Goal: Transaction & Acquisition: Purchase product/service

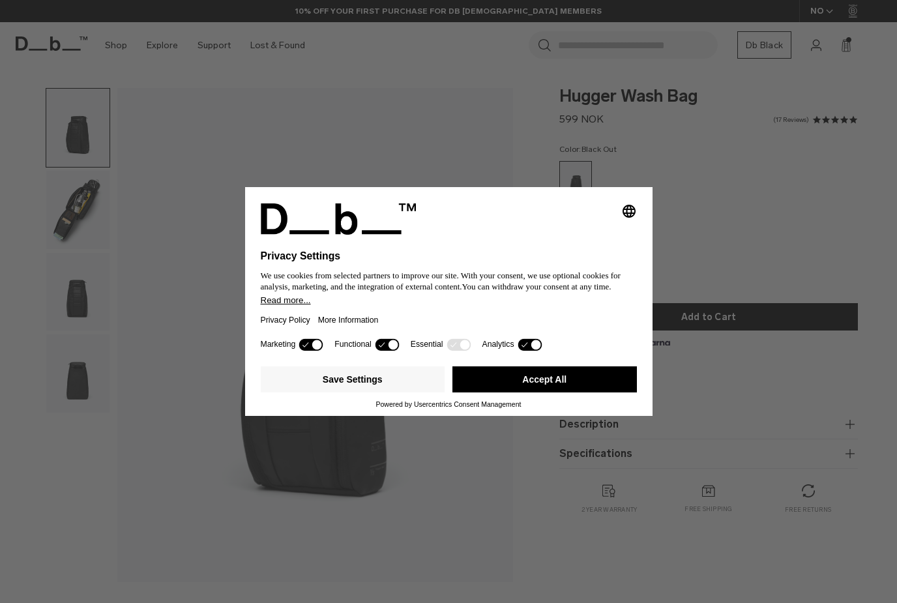
click at [494, 379] on button "Accept All" at bounding box center [545, 379] width 185 height 26
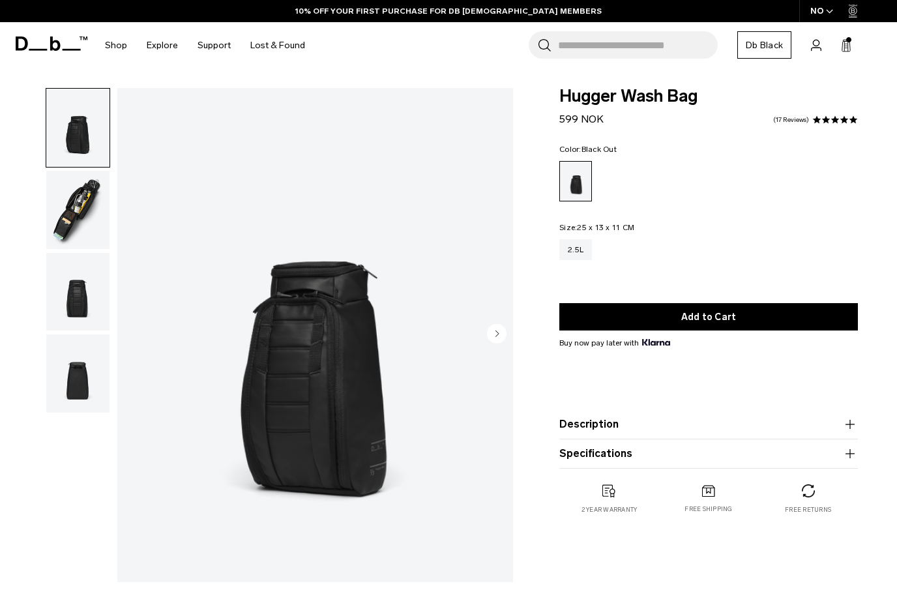
click at [86, 202] on img "button" at bounding box center [77, 210] width 63 height 78
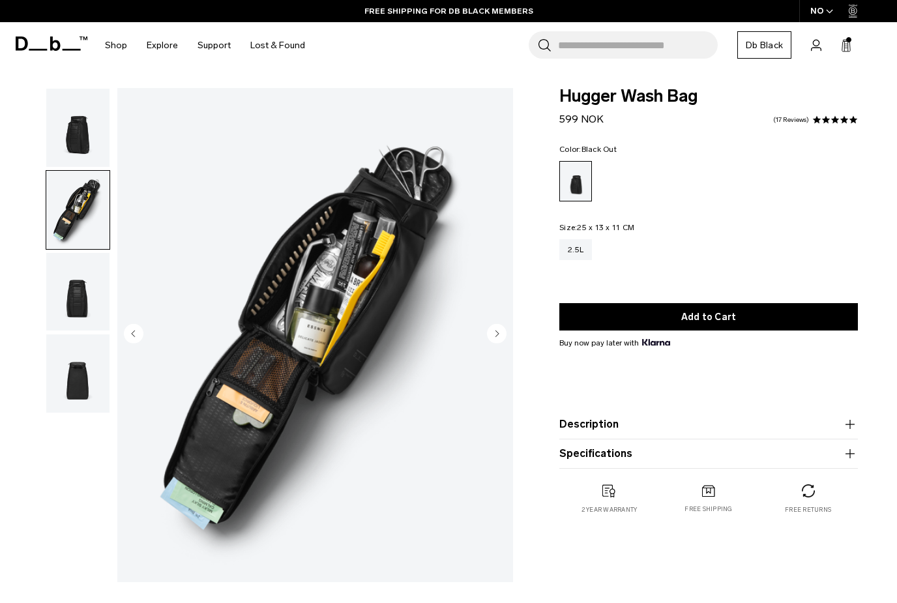
click at [104, 305] on img "button" at bounding box center [77, 292] width 63 height 78
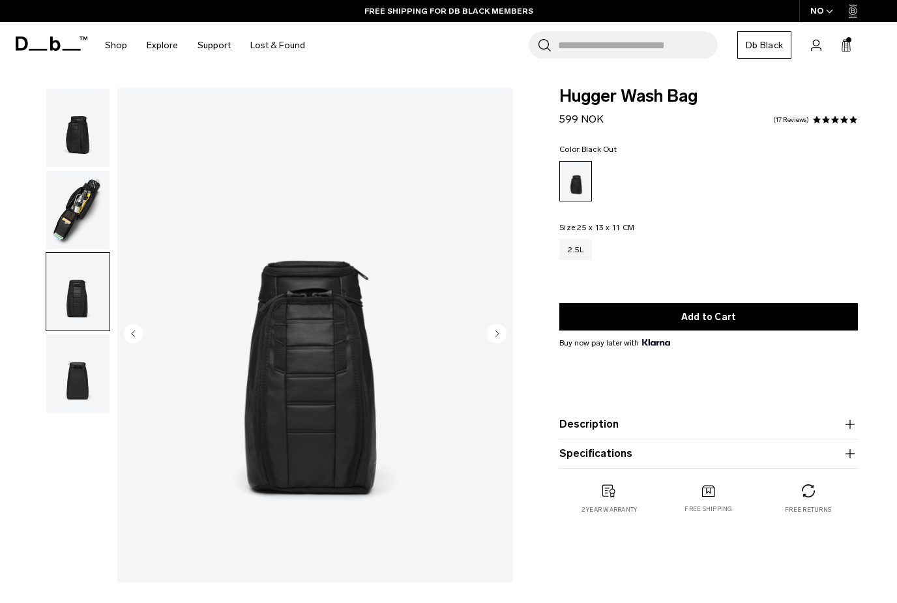
click at [91, 388] on img "button" at bounding box center [77, 373] width 63 height 78
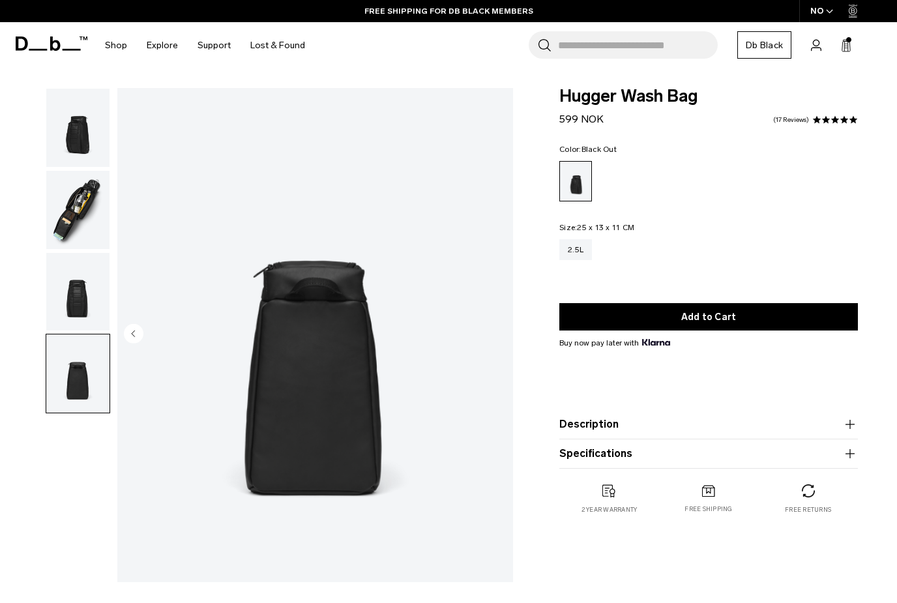
click at [81, 285] on img "button" at bounding box center [77, 292] width 63 height 78
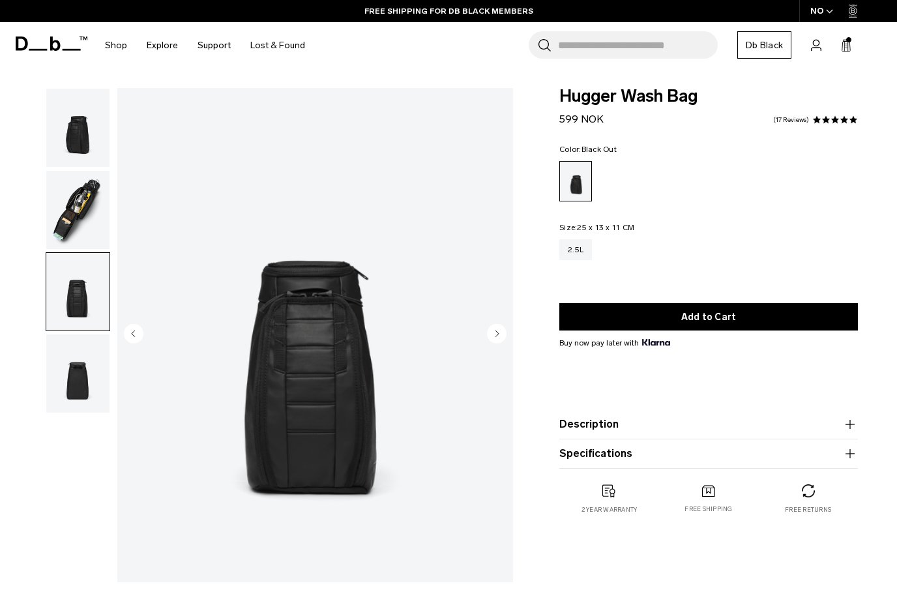
click at [88, 215] on img "button" at bounding box center [77, 210] width 63 height 78
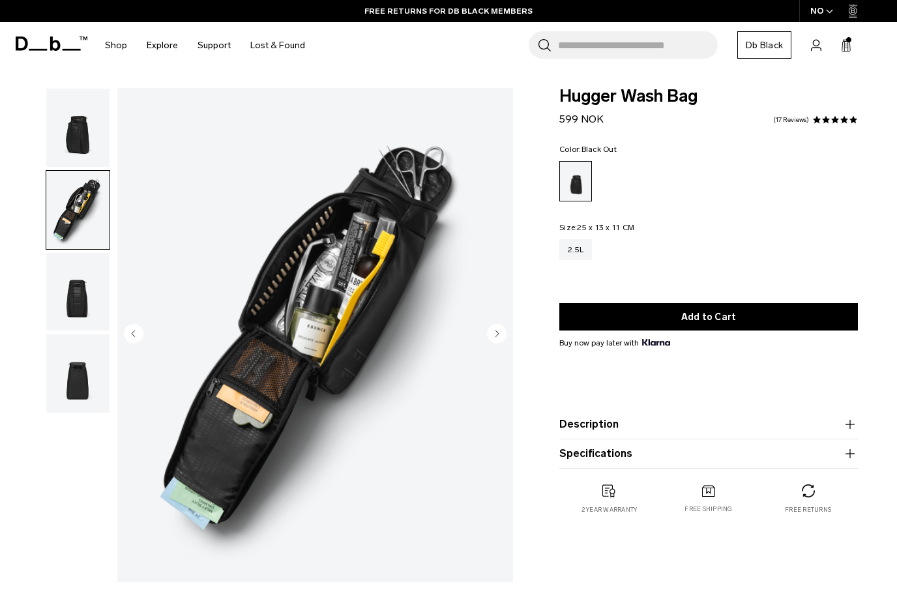
click at [81, 136] on img "button" at bounding box center [77, 128] width 63 height 78
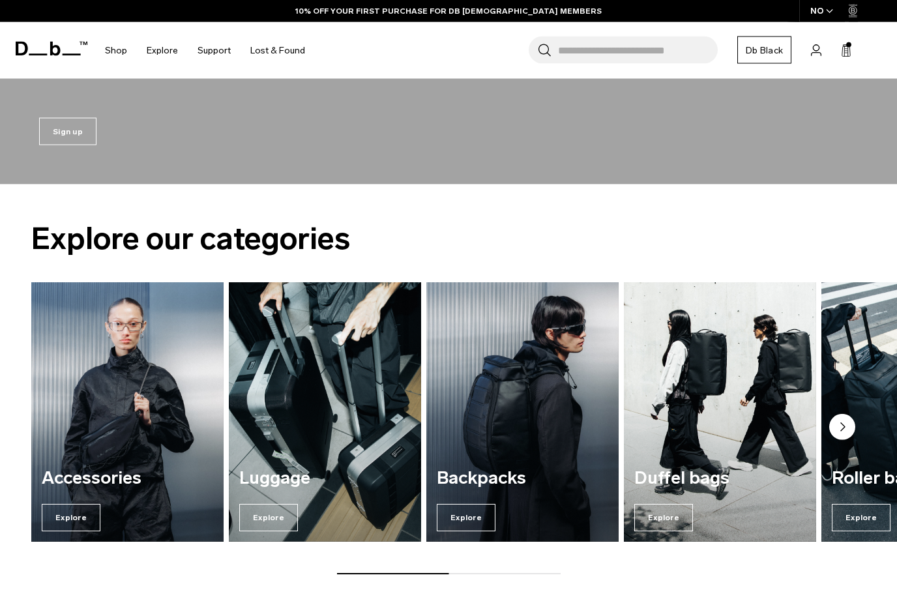
scroll to position [1220, 0]
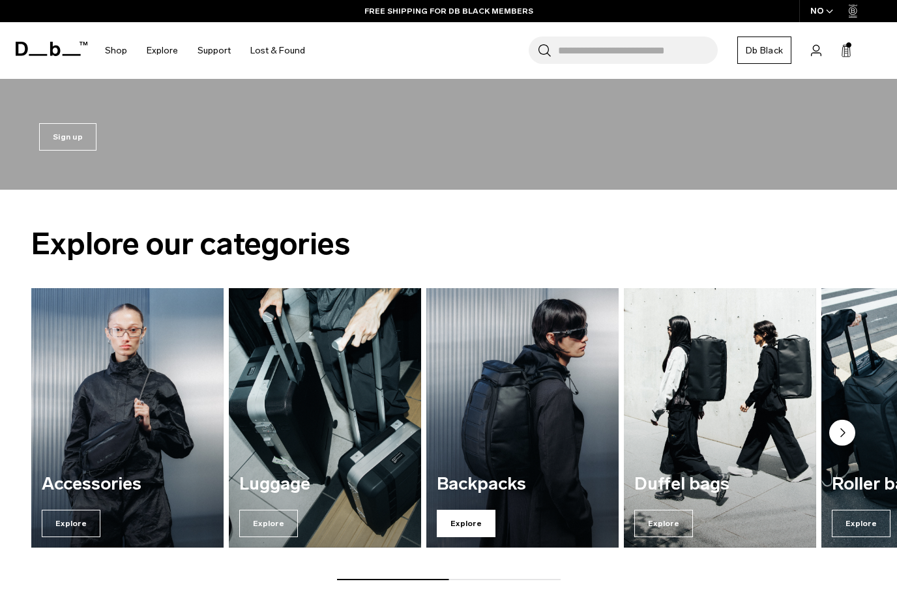
click at [462, 510] on span "Explore" at bounding box center [466, 523] width 59 height 27
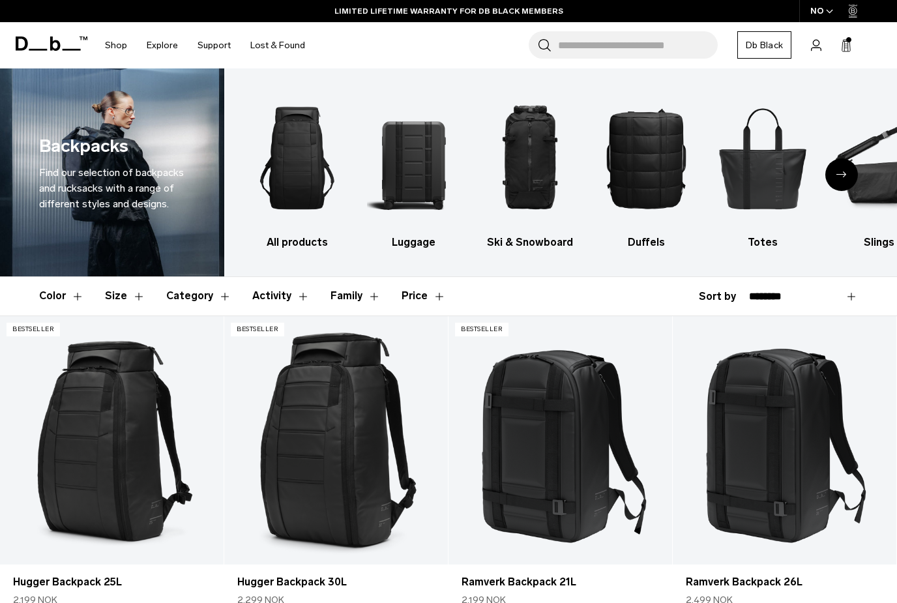
click at [128, 294] on button "Size" at bounding box center [125, 296] width 40 height 38
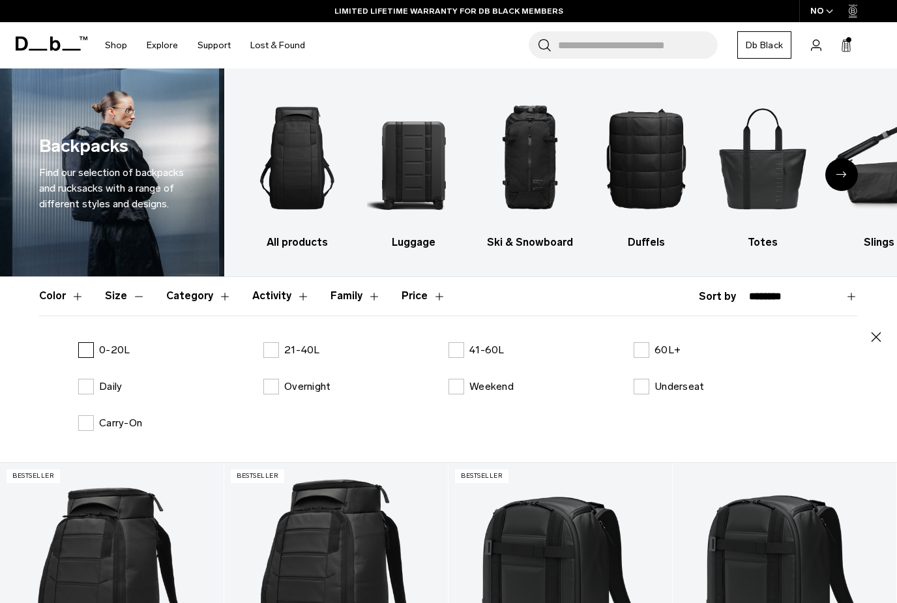
click at [96, 350] on label "0-20L" at bounding box center [104, 350] width 52 height 16
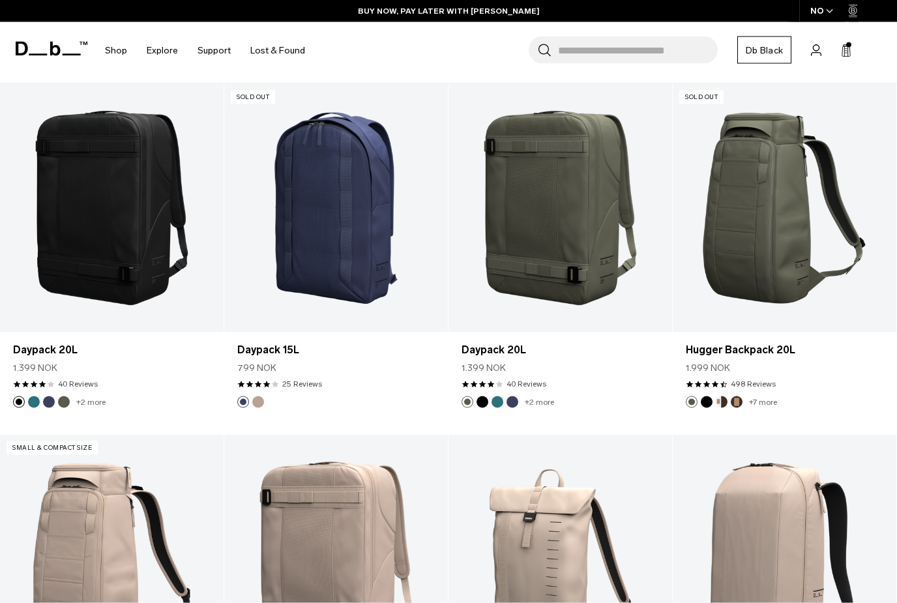
scroll to position [412, 0]
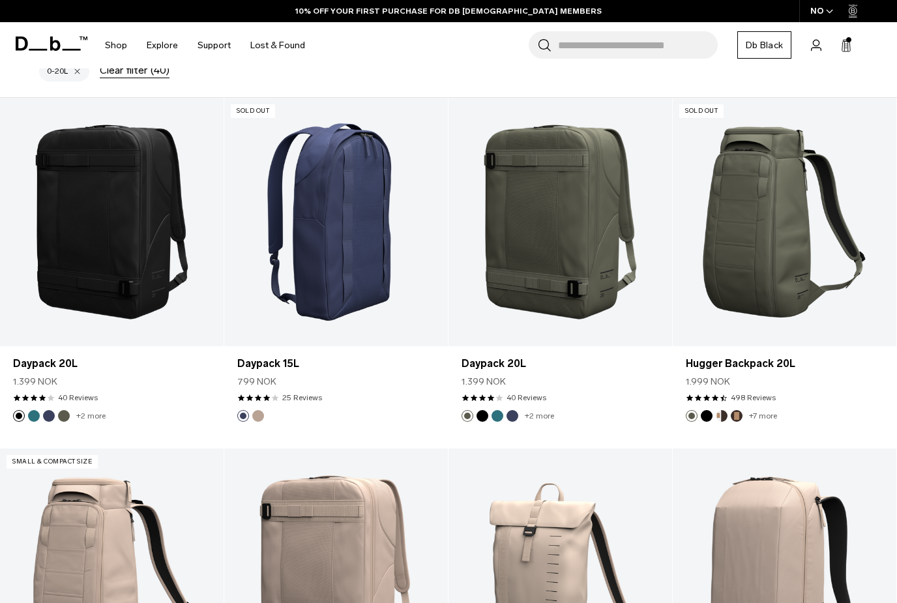
click at [331, 238] on link "Daypack 15L" at bounding box center [336, 222] width 224 height 248
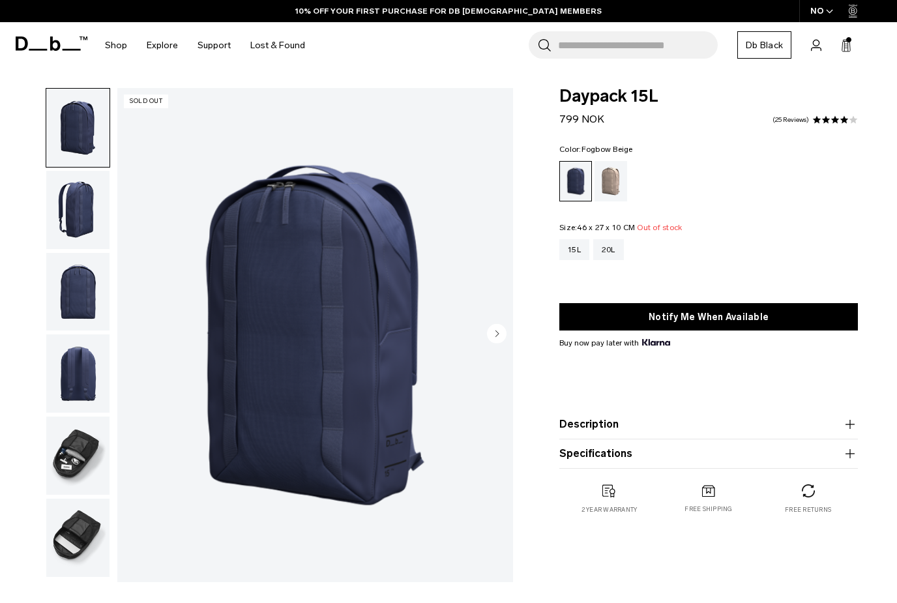
click at [610, 179] on div "Fogbow Beige" at bounding box center [611, 181] width 33 height 40
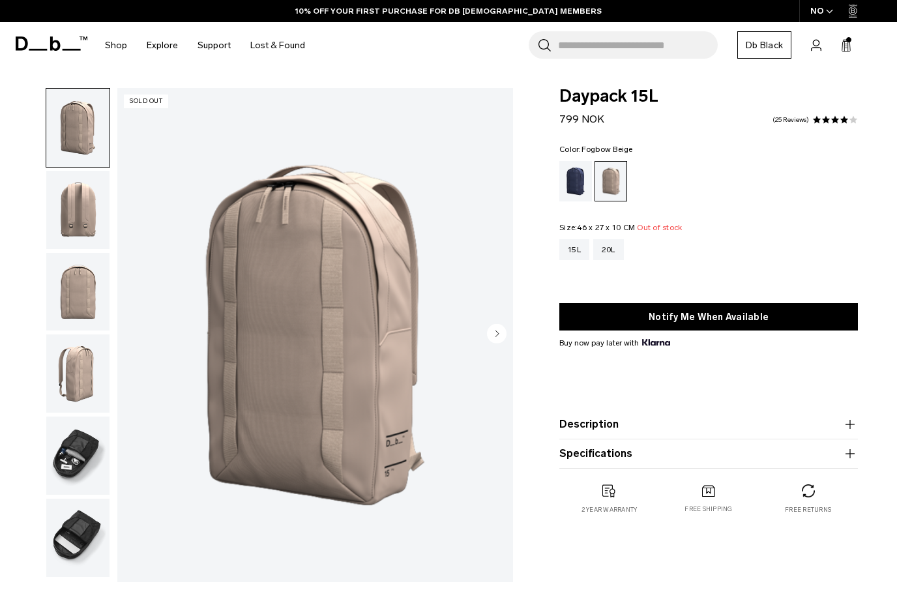
click at [87, 207] on img "button" at bounding box center [77, 210] width 63 height 78
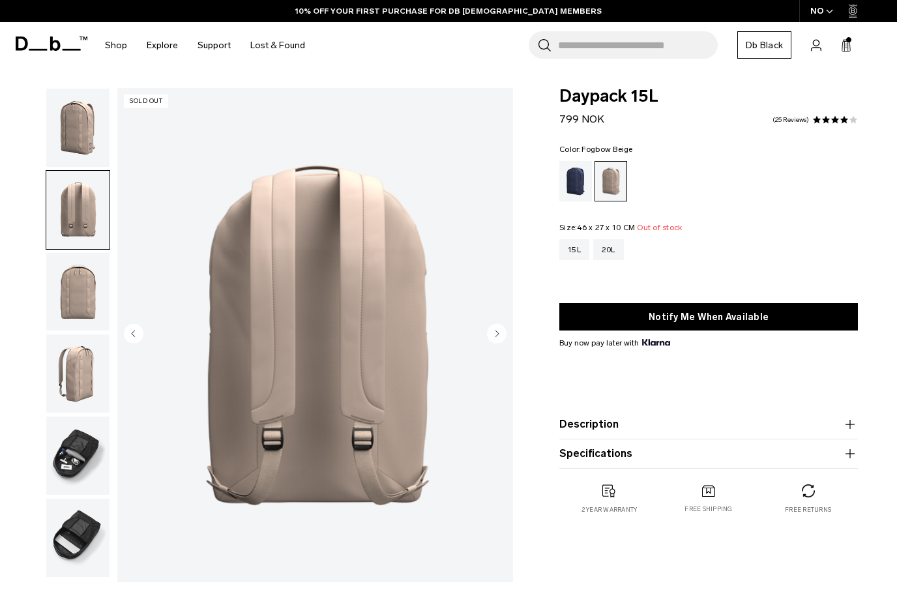
click at [90, 295] on img "button" at bounding box center [77, 292] width 63 height 78
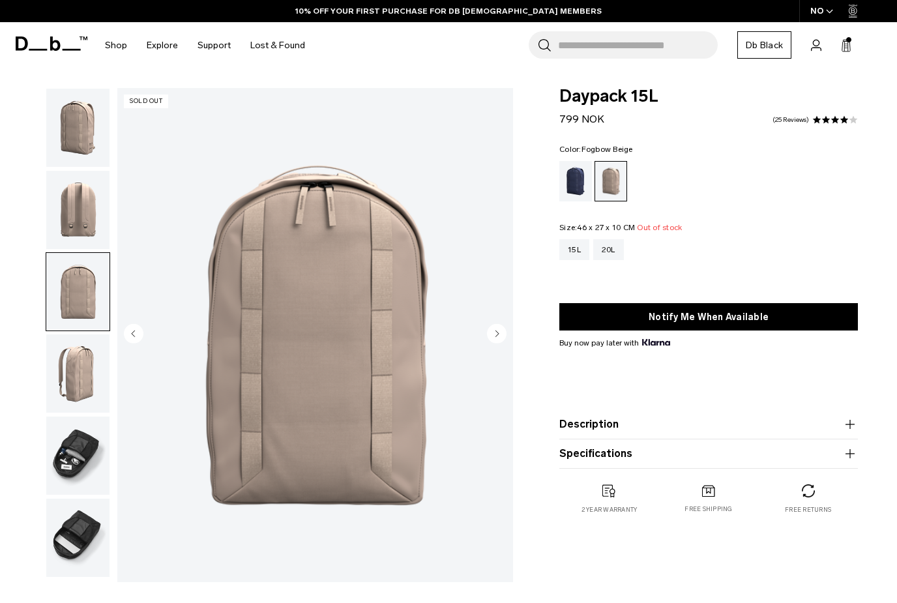
click at [77, 372] on img "button" at bounding box center [77, 373] width 63 height 78
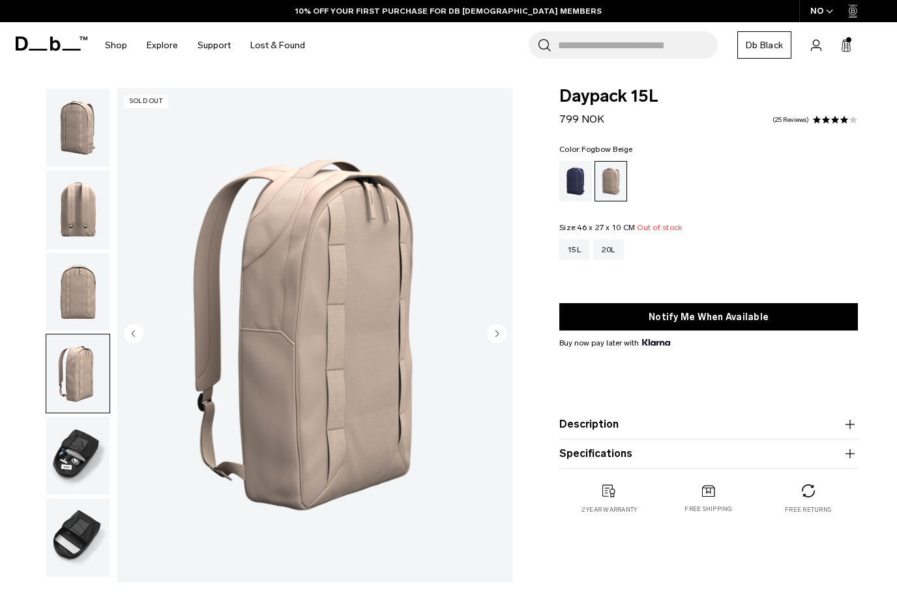
click at [95, 475] on img "button" at bounding box center [77, 456] width 63 height 78
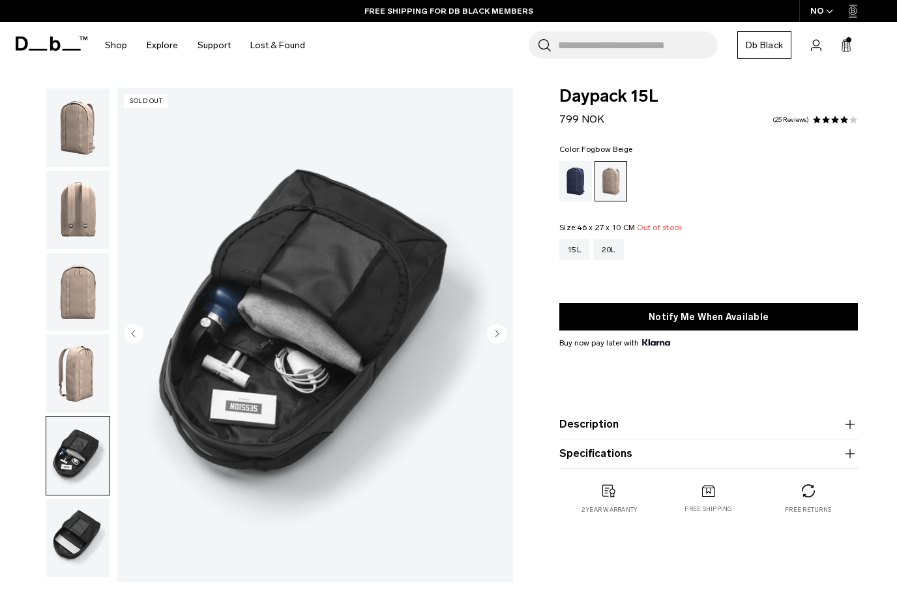
click at [89, 535] on img "button" at bounding box center [77, 538] width 63 height 78
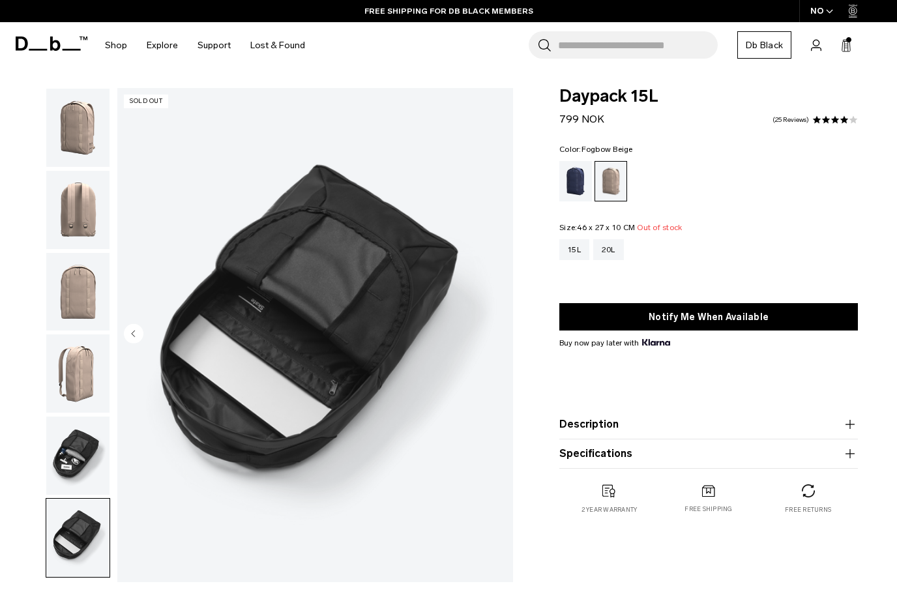
click at [83, 464] on img "button" at bounding box center [77, 456] width 63 height 78
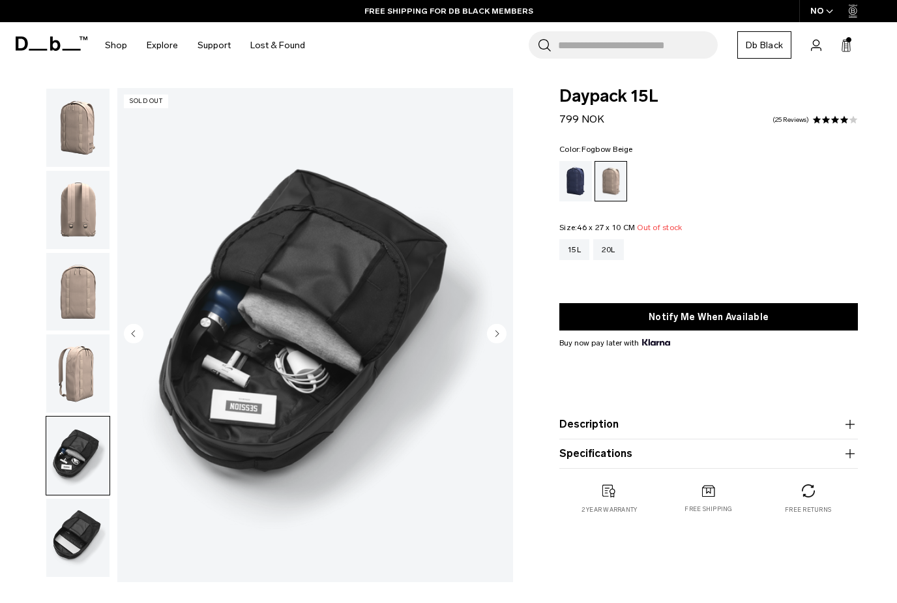
click at [82, 371] on img "button" at bounding box center [77, 373] width 63 height 78
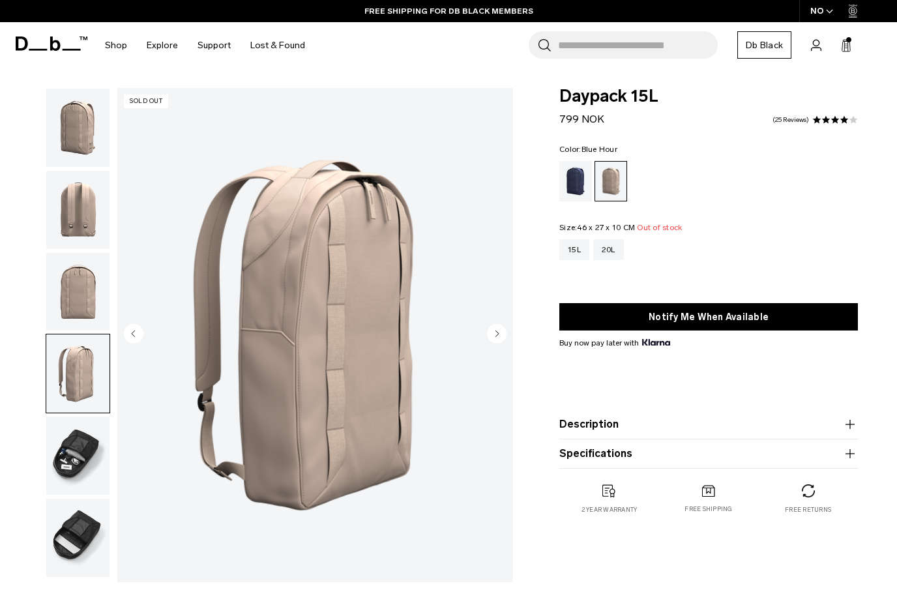
click at [571, 185] on div "Blue Hour" at bounding box center [575, 181] width 33 height 40
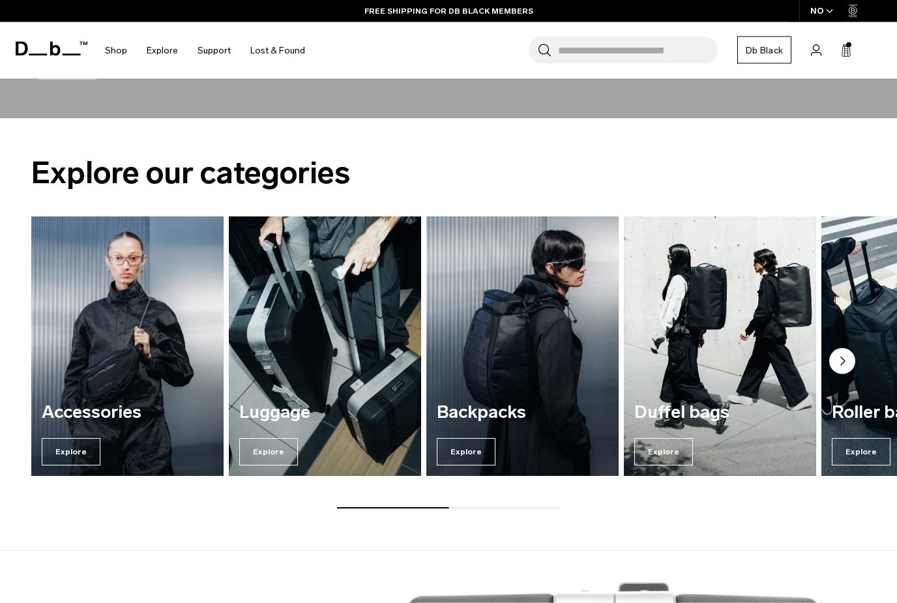
scroll to position [1299, 0]
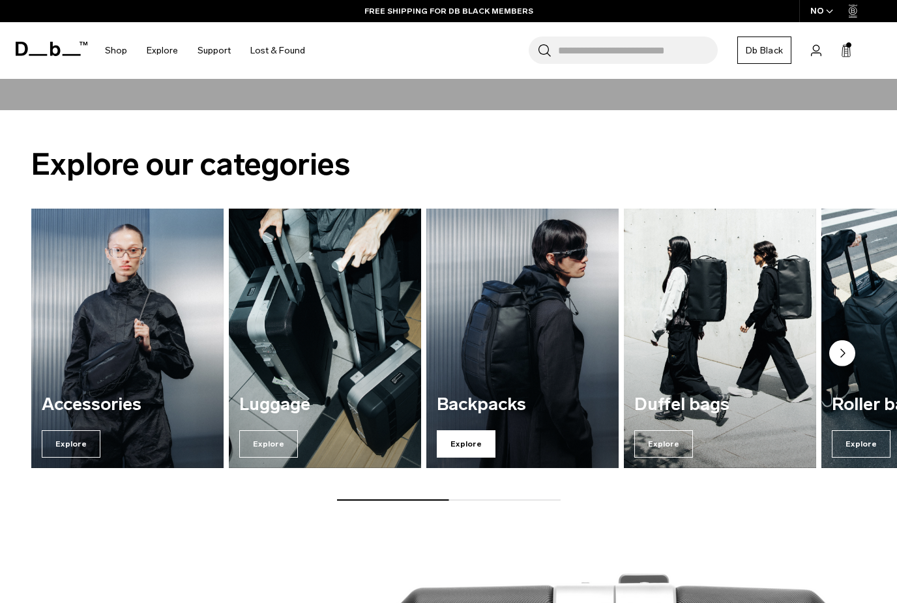
click at [475, 440] on span "Explore" at bounding box center [466, 443] width 59 height 27
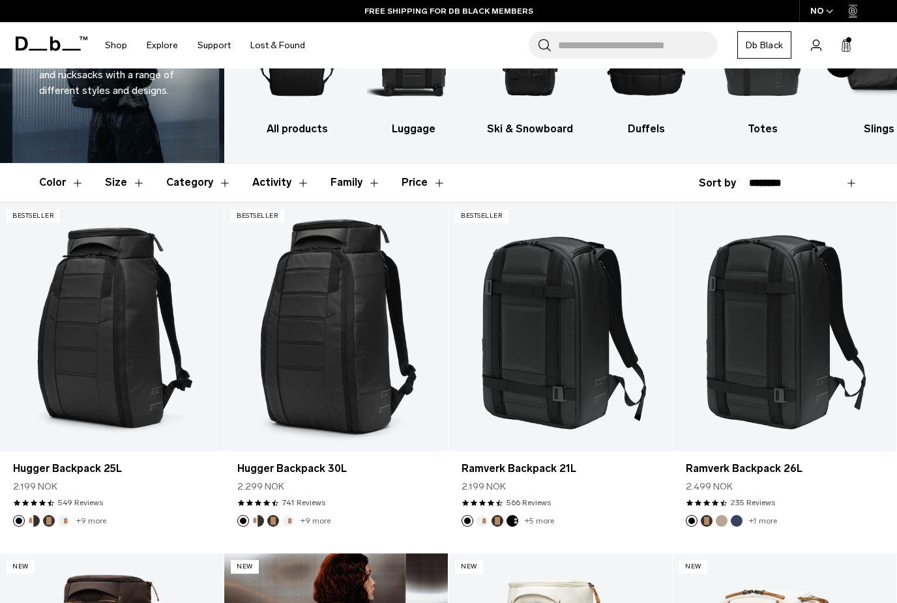
scroll to position [94, 0]
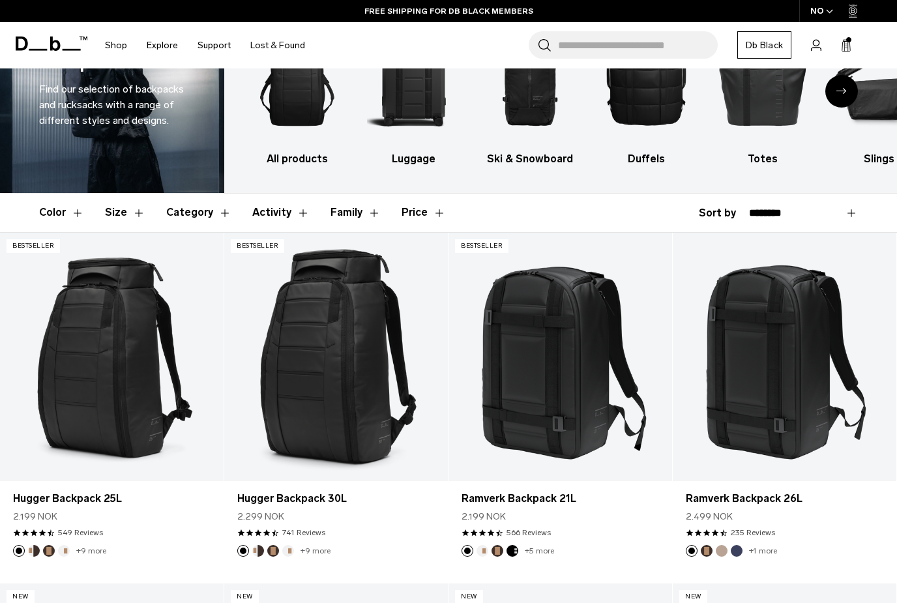
click at [117, 205] on button "Size" at bounding box center [125, 213] width 40 height 38
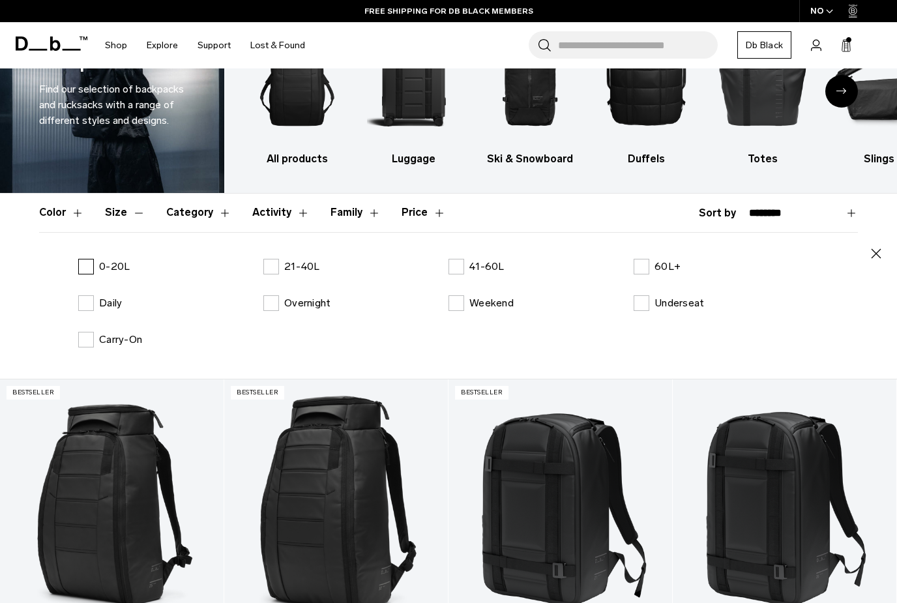
click at [88, 267] on label "0-20L" at bounding box center [104, 267] width 52 height 16
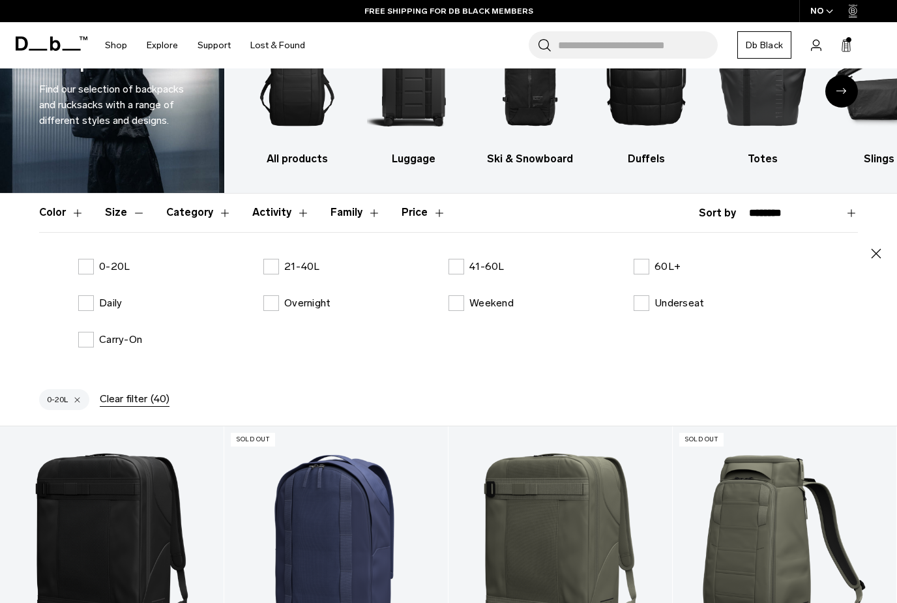
click at [434, 37] on div "Search for Bags, Luggage... Search Close Trending Products All Products Hugger …" at bounding box center [601, 45] width 572 height 46
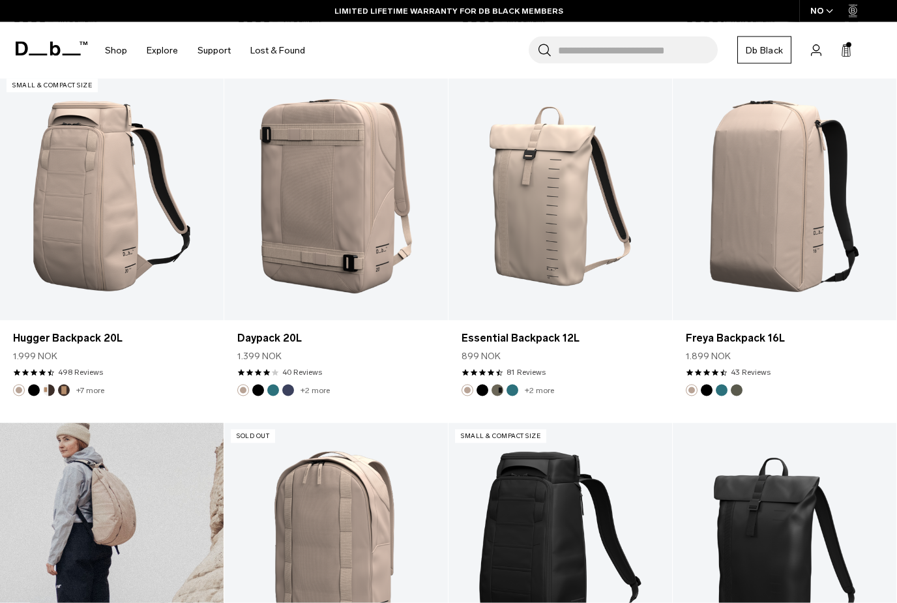
scroll to position [642, 0]
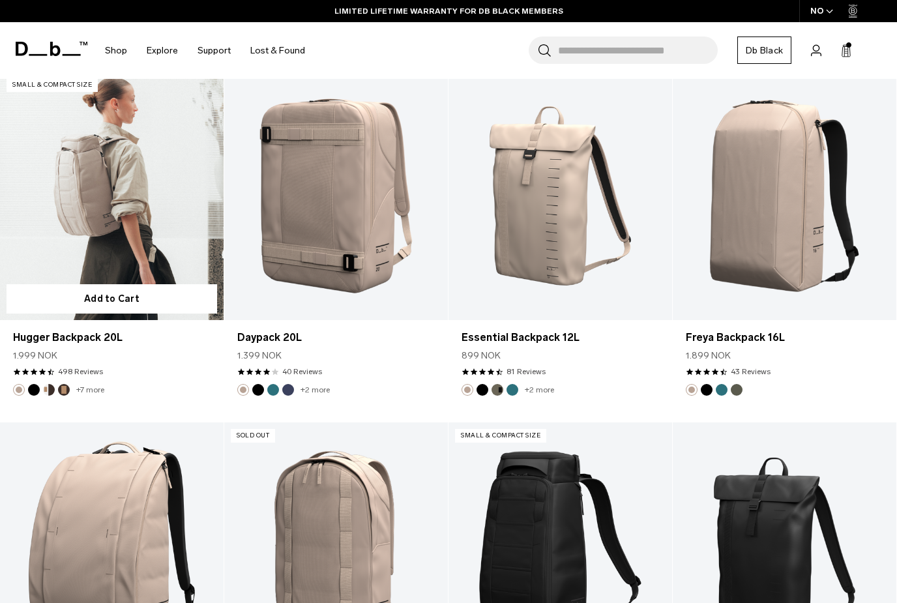
click at [72, 197] on link "Hugger Backpack 20L" at bounding box center [112, 196] width 224 height 248
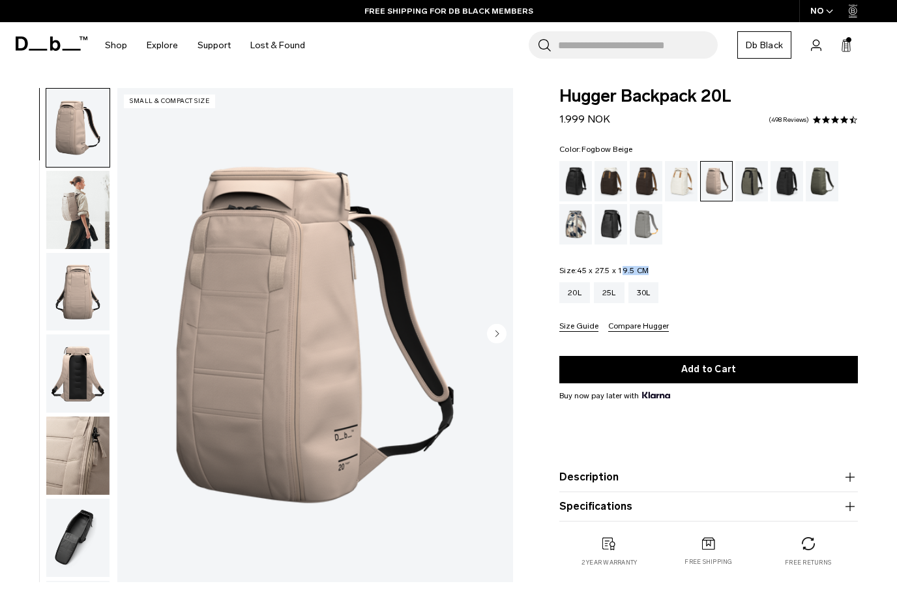
drag, startPoint x: 621, startPoint y: 271, endPoint x: 652, endPoint y: 265, distance: 31.8
click at [652, 265] on div "Color: Fogbow Beige Out of stock Size: 45 x 27.5 x 19.5 CM Out of stock 20L 25L…" at bounding box center [708, 238] width 299 height 186
click at [87, 199] on img "button" at bounding box center [77, 210] width 63 height 78
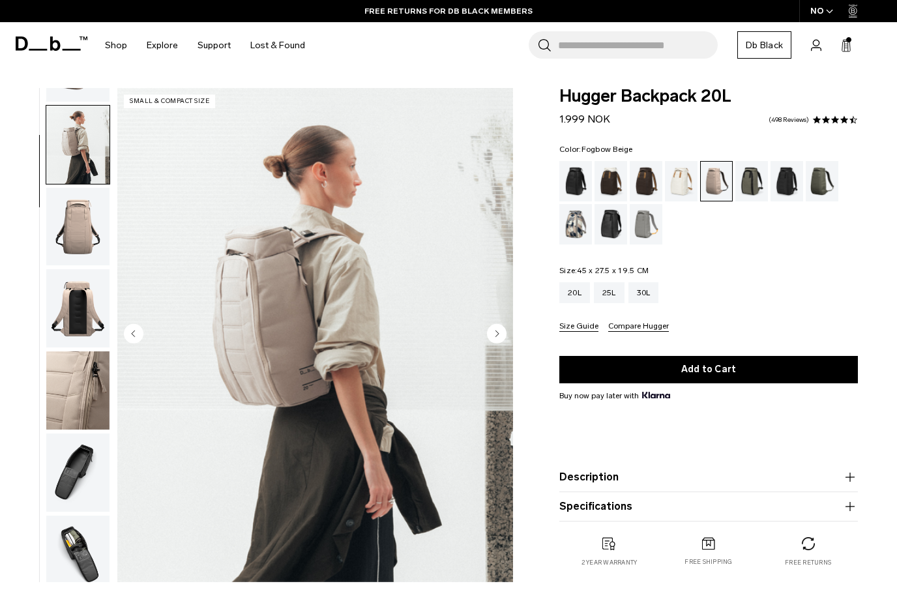
scroll to position [83, 0]
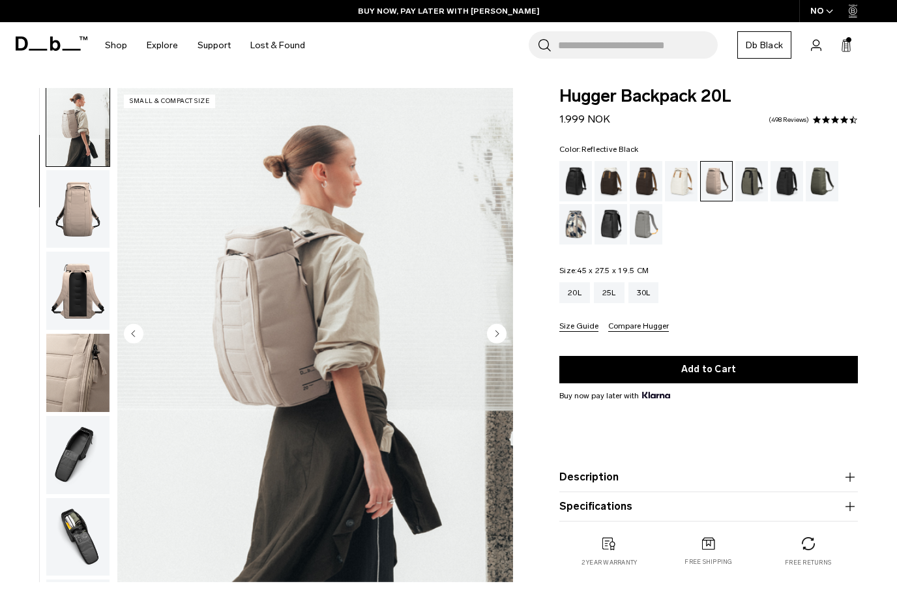
click at [610, 227] on div "Reflective Black" at bounding box center [611, 224] width 33 height 40
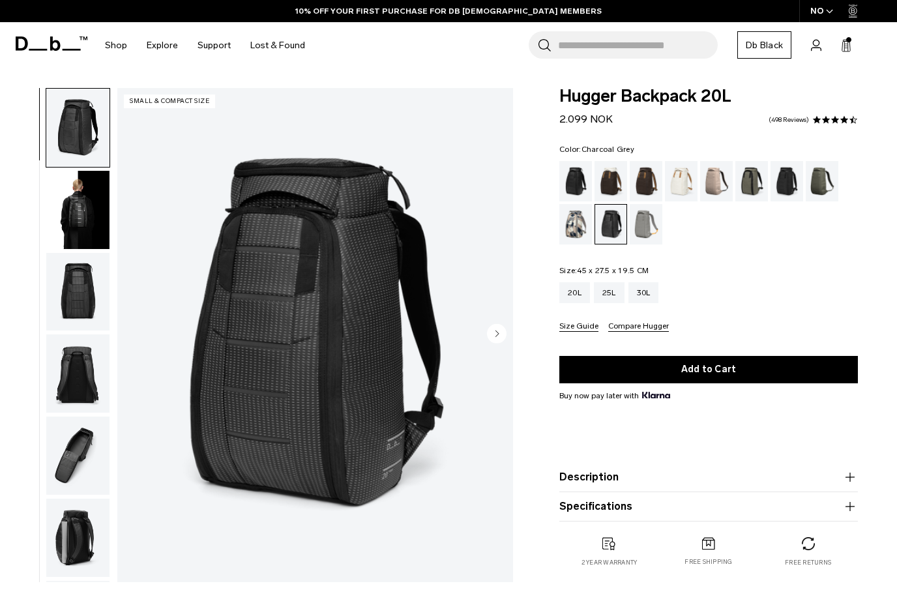
click at [794, 166] on div "Charcoal Grey" at bounding box center [787, 181] width 33 height 40
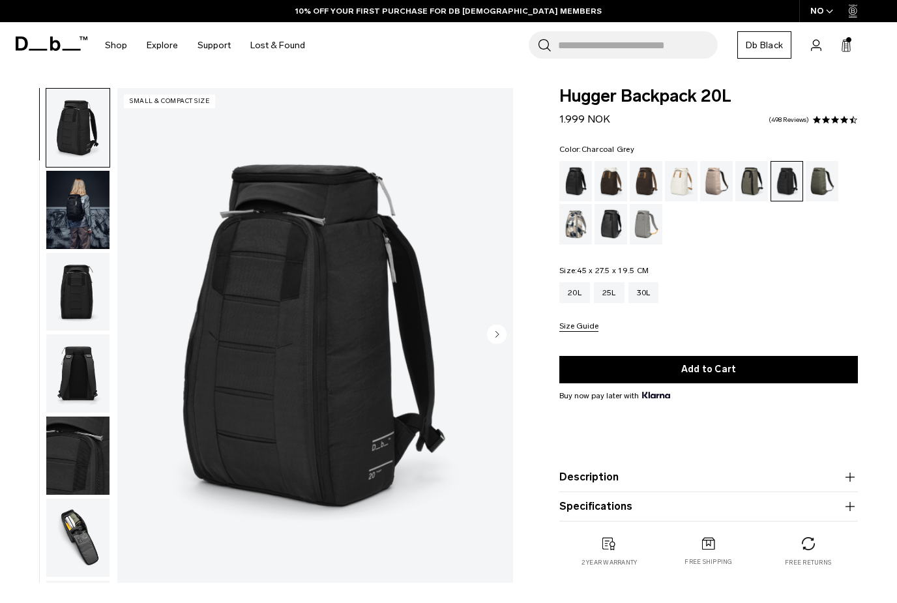
click at [61, 215] on img "button" at bounding box center [77, 210] width 63 height 78
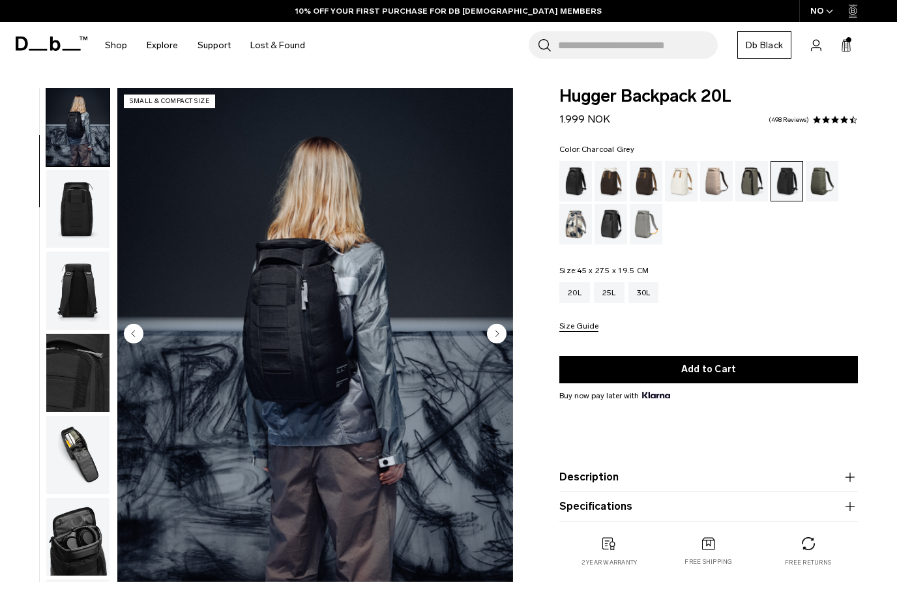
click at [64, 211] on img "button" at bounding box center [77, 209] width 63 height 78
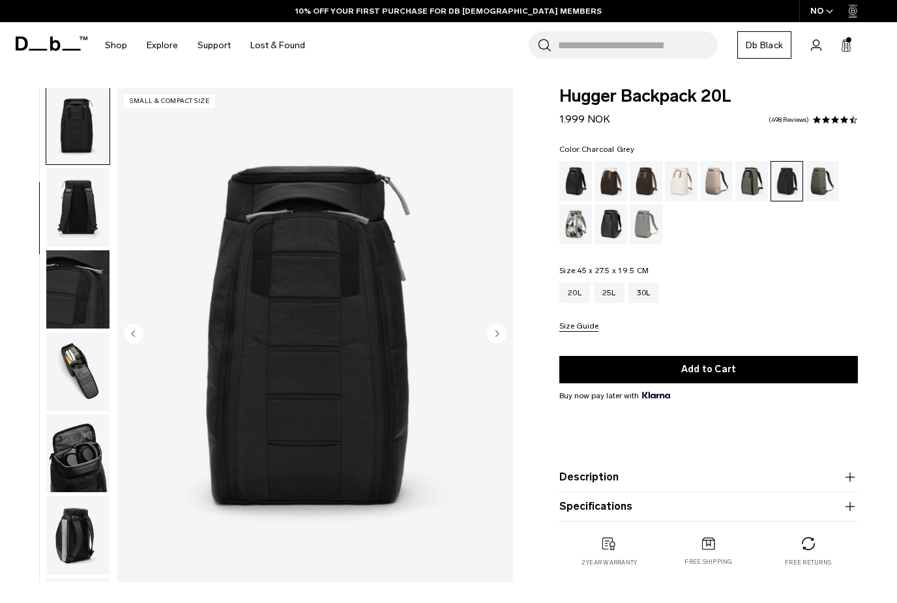
click at [66, 247] on button "button" at bounding box center [78, 208] width 65 height 80
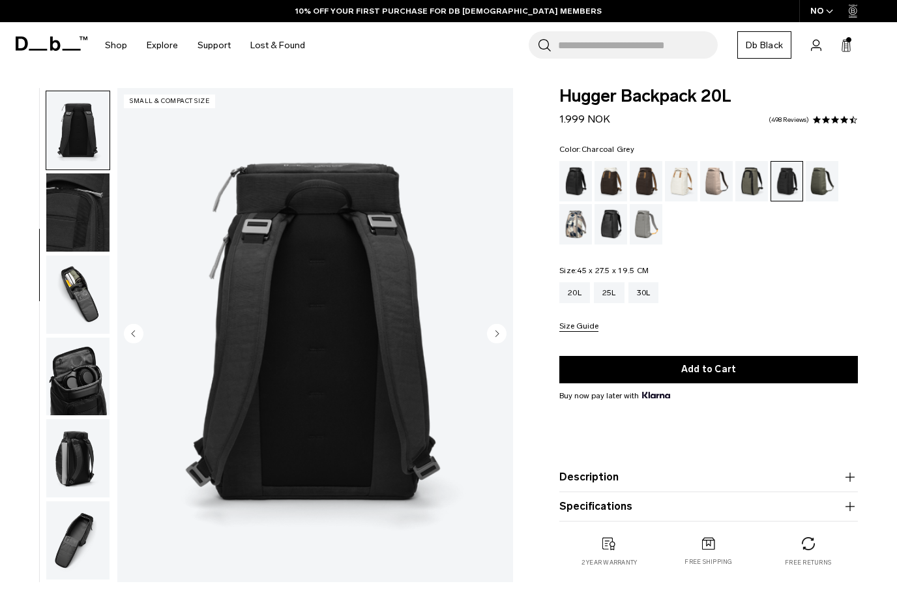
scroll to position [249, 0]
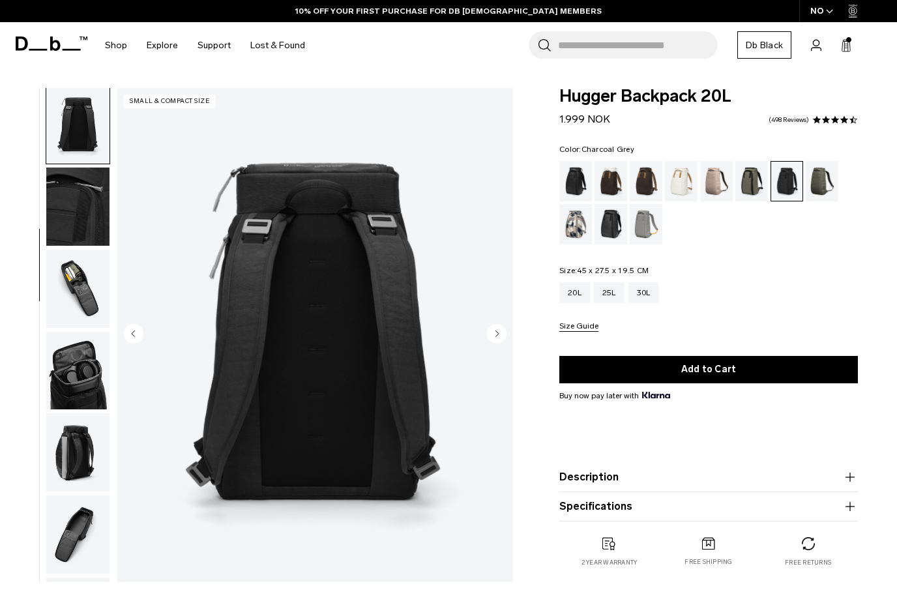
click at [85, 252] on ul at bounding box center [78, 335] width 65 height 494
click at [87, 212] on img "button" at bounding box center [77, 207] width 63 height 78
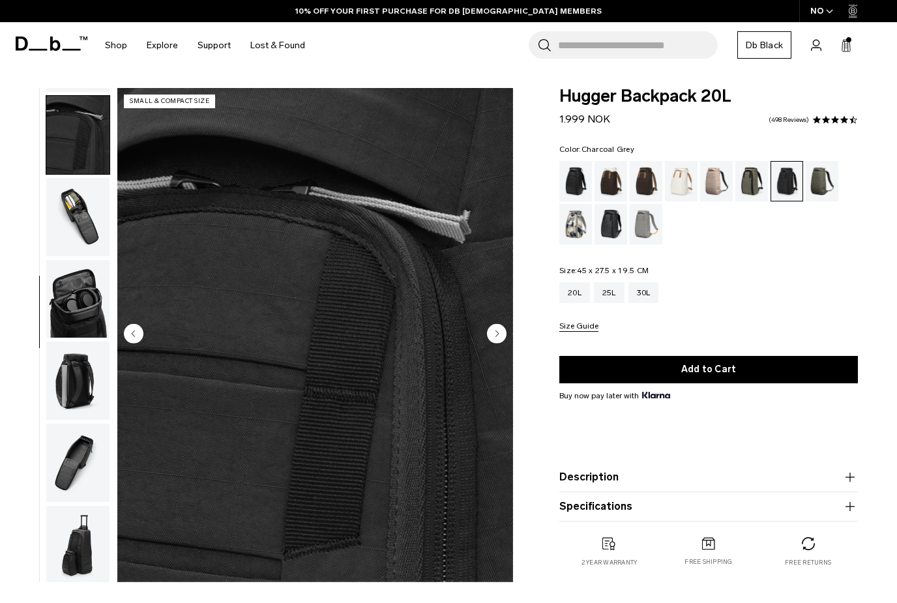
scroll to position [332, 0]
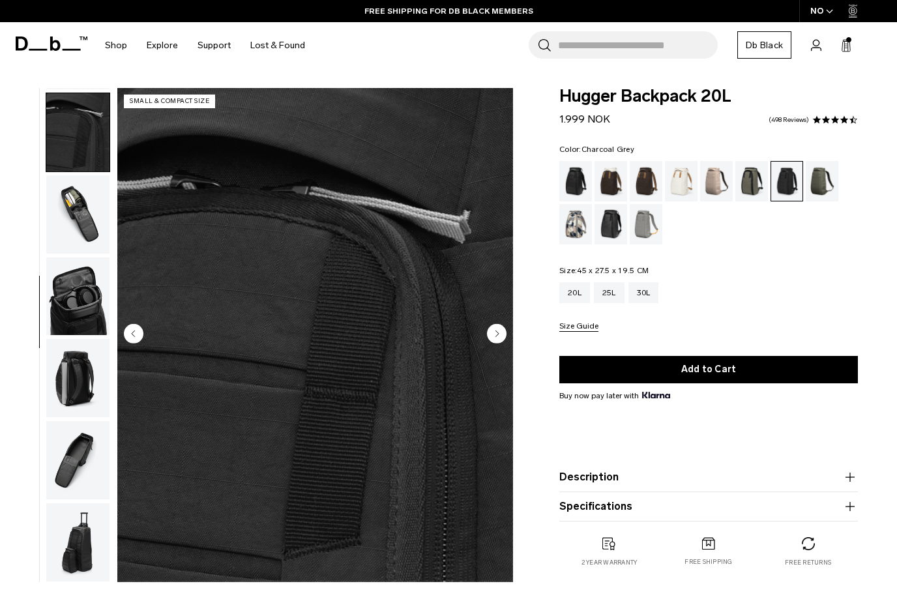
click at [80, 239] on img "button" at bounding box center [77, 214] width 63 height 78
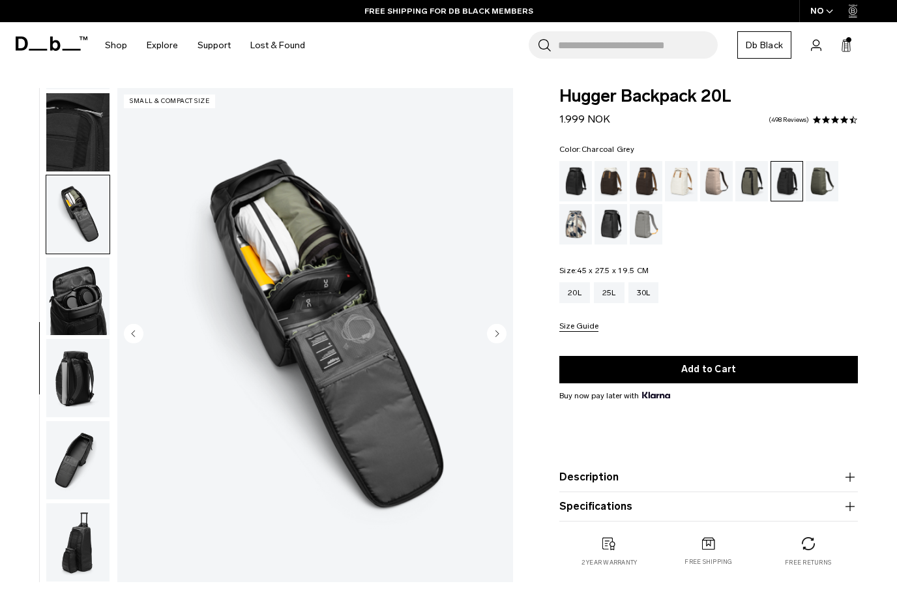
scroll to position [333, 0]
click at [78, 297] on img "button" at bounding box center [77, 297] width 63 height 78
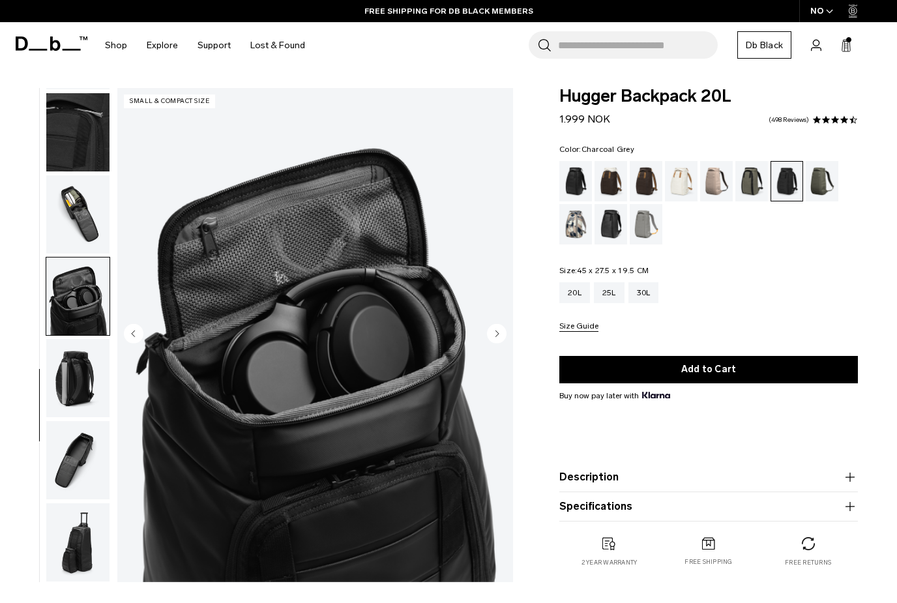
click at [96, 311] on img "button" at bounding box center [77, 297] width 63 height 78
click at [80, 370] on img "button" at bounding box center [77, 378] width 63 height 78
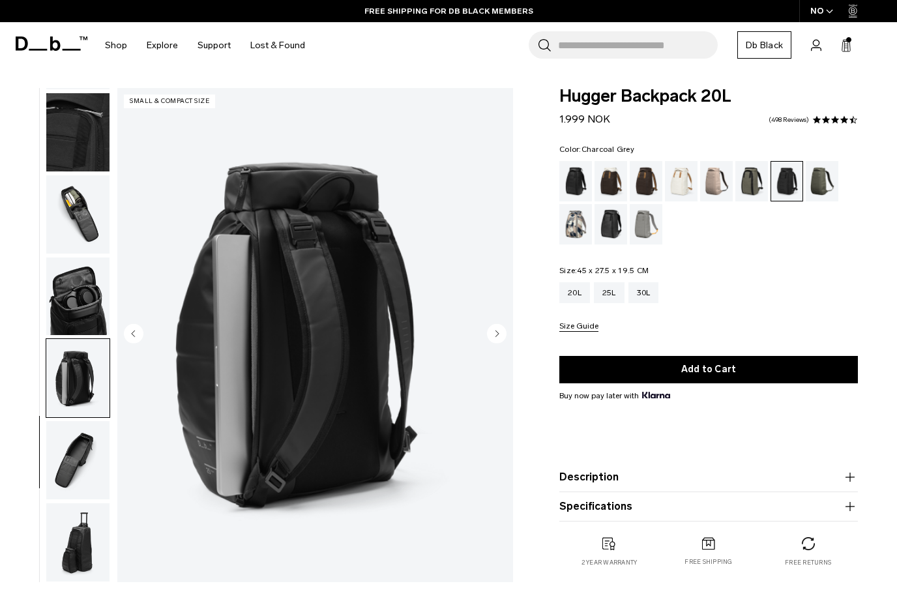
click at [84, 435] on img "button" at bounding box center [77, 460] width 63 height 78
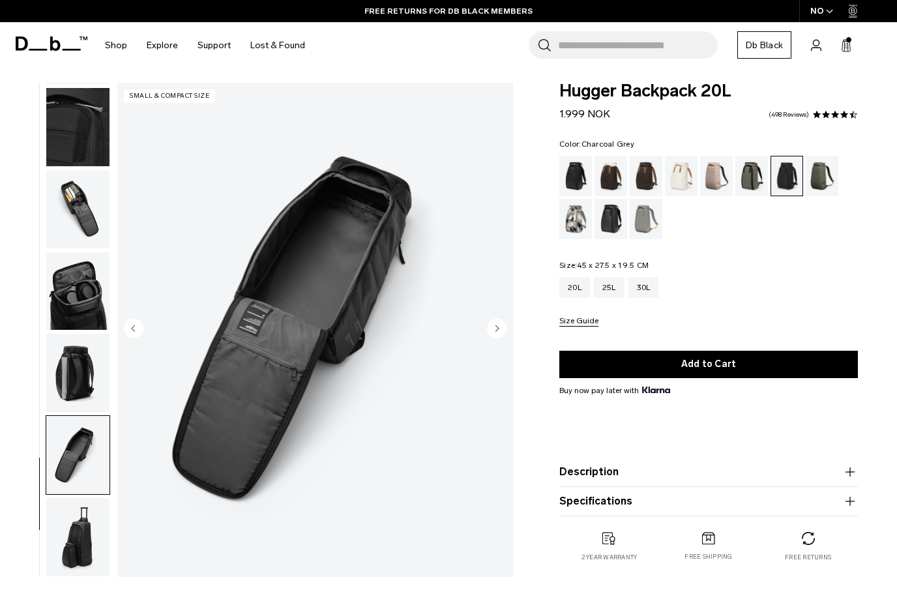
scroll to position [8, 0]
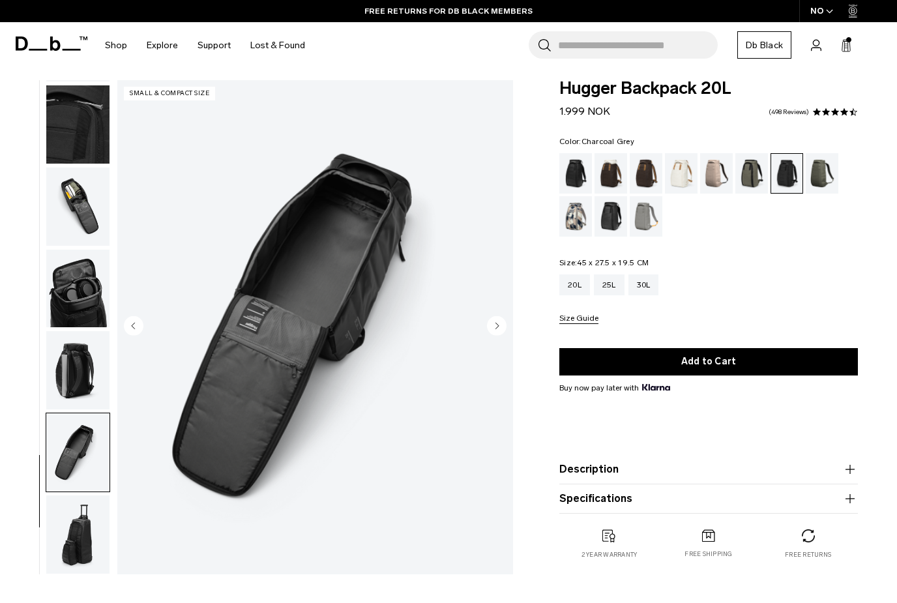
click at [70, 120] on img "button" at bounding box center [77, 124] width 63 height 78
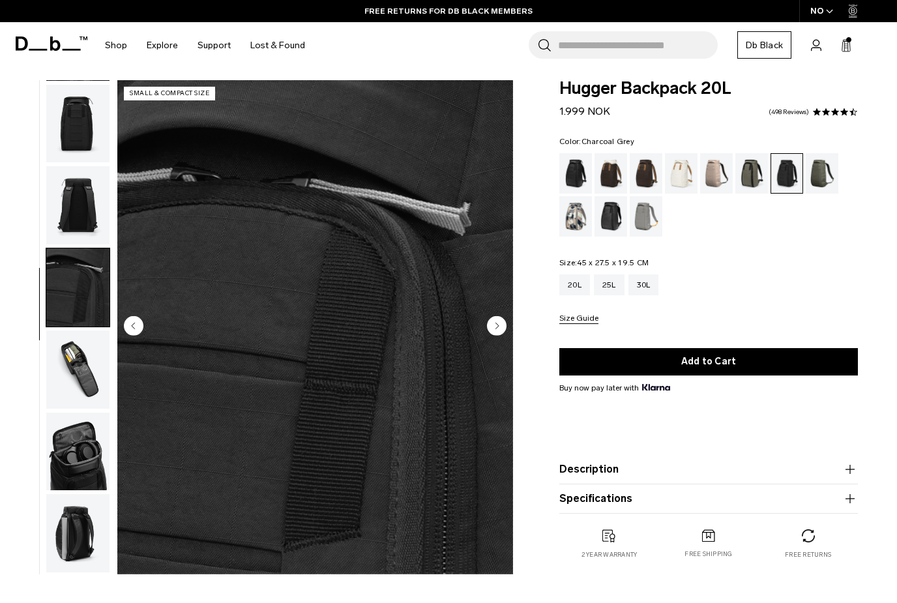
click at [68, 139] on img "button" at bounding box center [77, 124] width 63 height 78
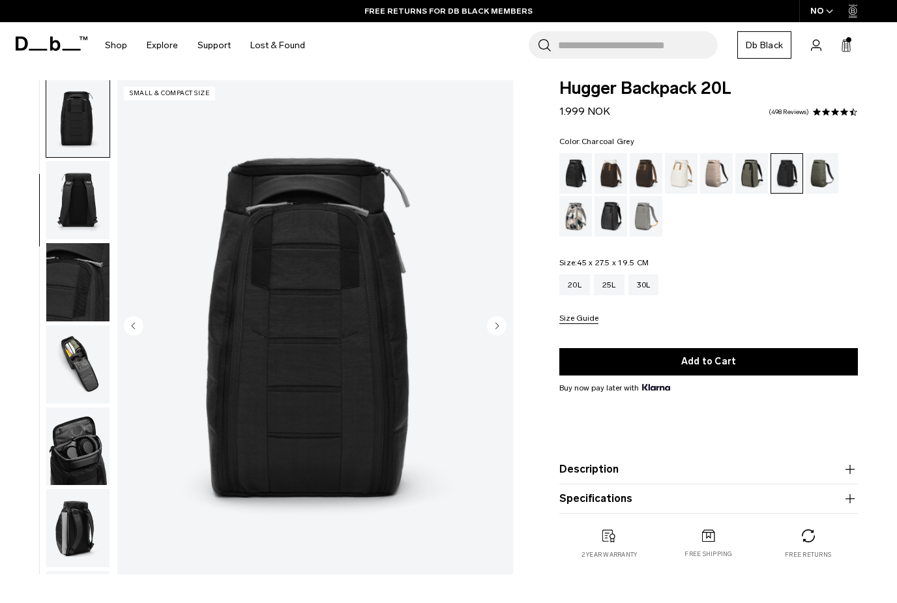
scroll to position [166, 0]
click at [575, 171] on div "Black Out" at bounding box center [575, 173] width 33 height 40
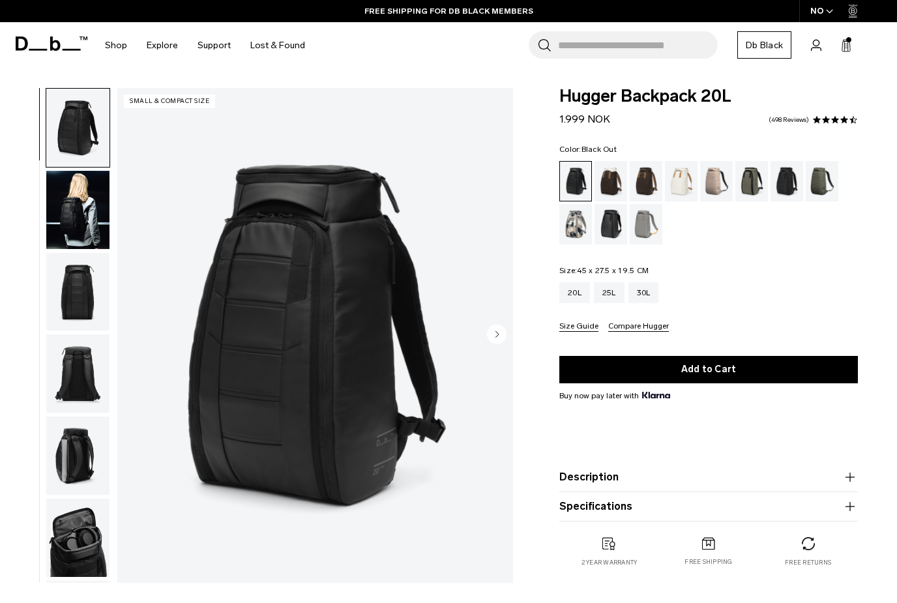
click at [81, 209] on img "button" at bounding box center [77, 210] width 63 height 78
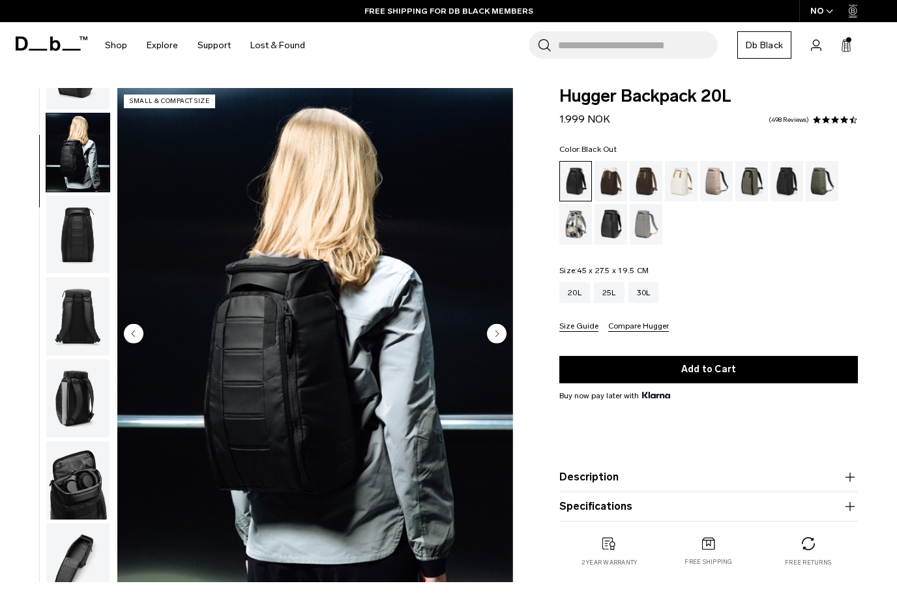
scroll to position [83, 0]
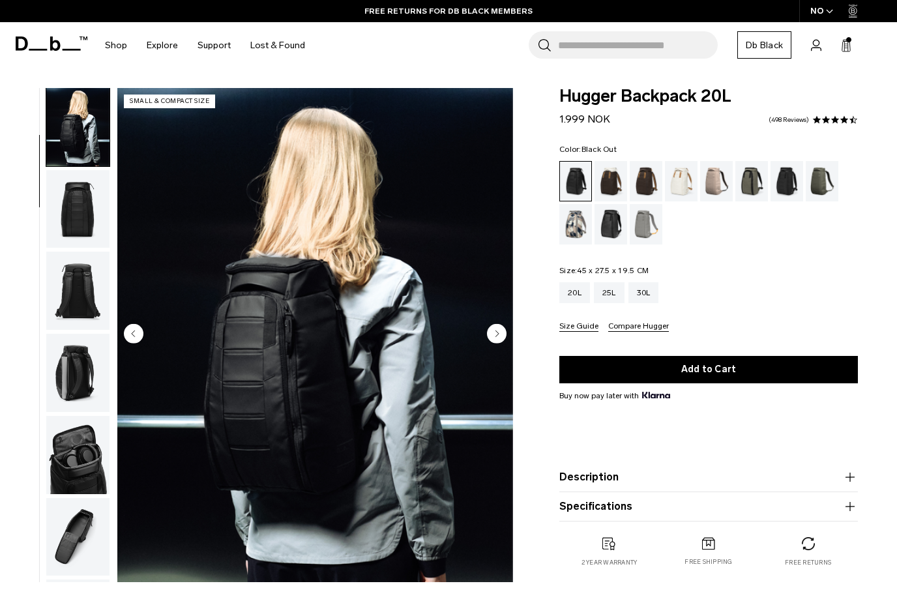
click at [839, 35] on div "Search for Bags, Luggage... Search Close Trending Products All Products Hugger …" at bounding box center [601, 45] width 572 height 46
click at [842, 44] on icon at bounding box center [846, 47] width 8 height 10
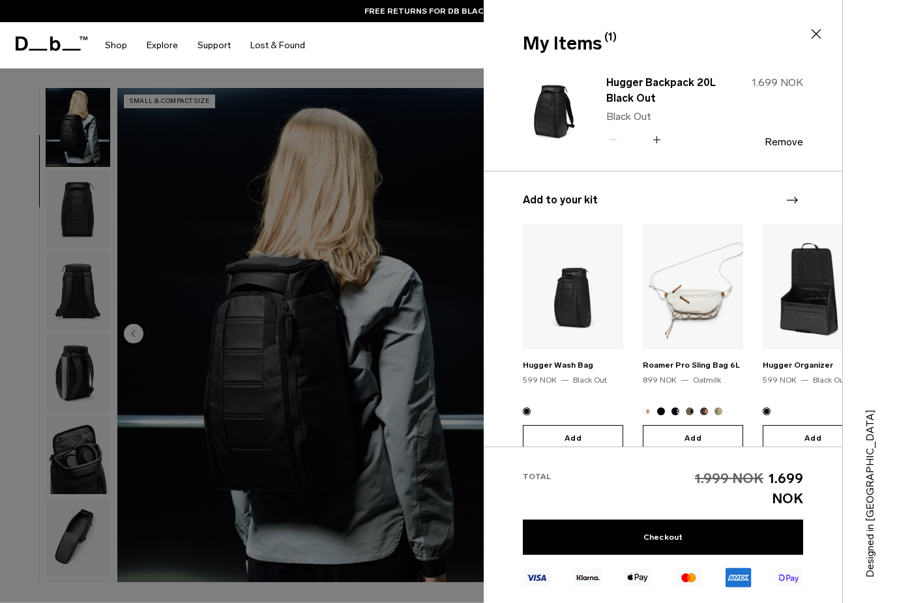
click at [807, 321] on img "3 / 20" at bounding box center [813, 287] width 100 height 126
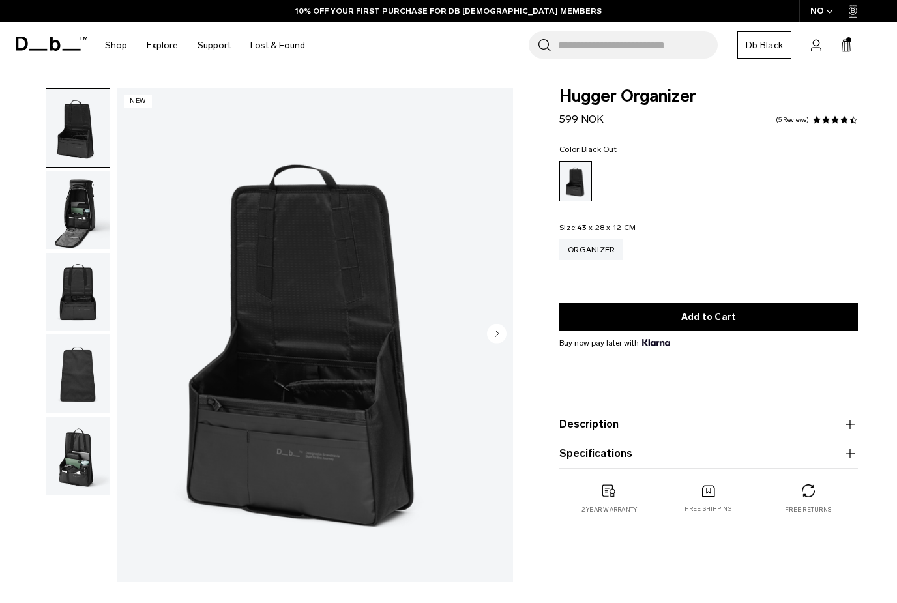
click at [620, 427] on button "Description" at bounding box center [708, 425] width 299 height 16
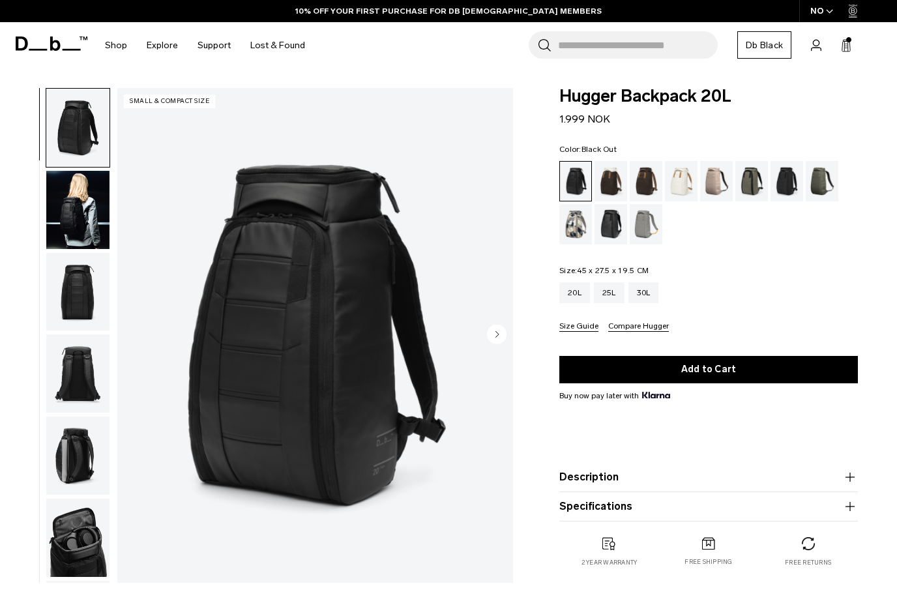
click at [855, 51] on div "Search for Bags, Luggage... Search Close Trending Products All Products Hugger …" at bounding box center [601, 45] width 572 height 46
click at [843, 46] on icon at bounding box center [846, 45] width 10 height 13
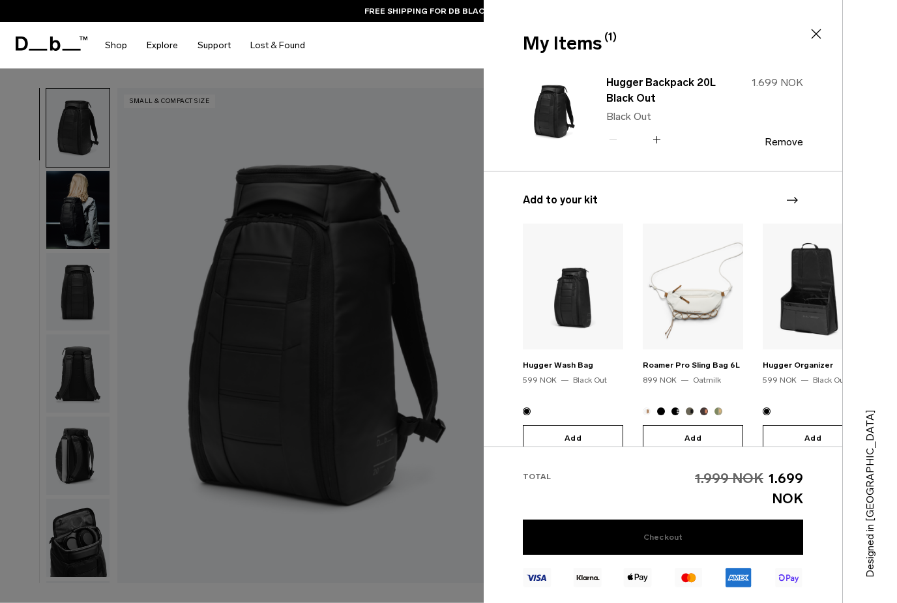
click at [686, 527] on link "Checkout" at bounding box center [663, 537] width 280 height 35
